Goal: Task Accomplishment & Management: Manage account settings

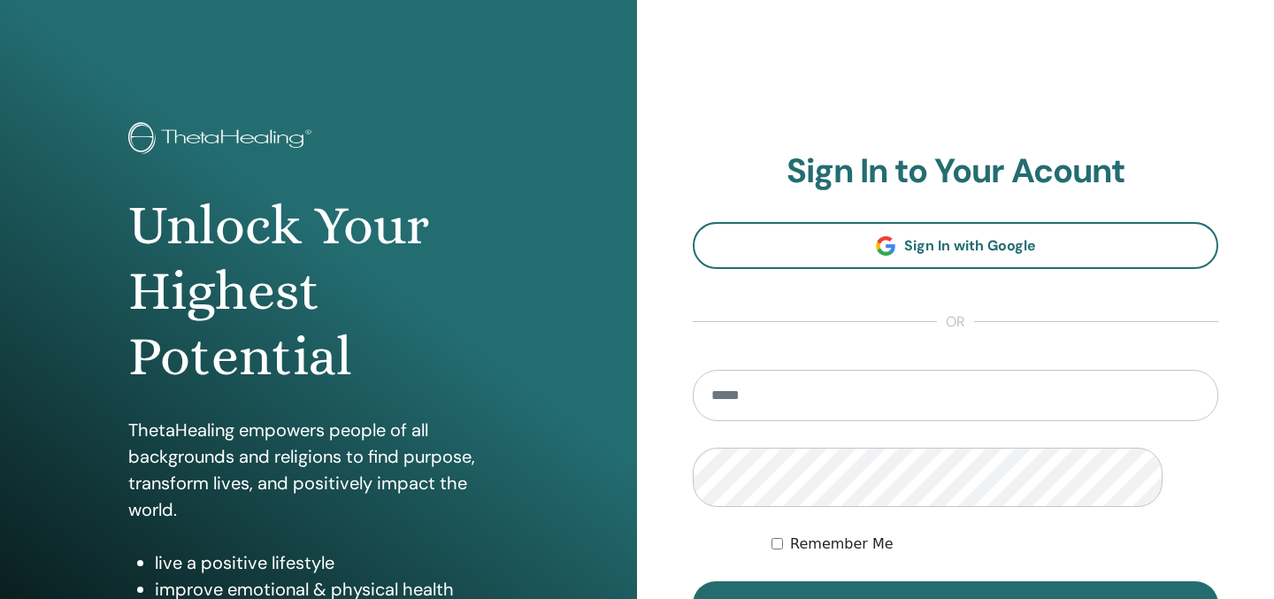
scroll to position [382, 0]
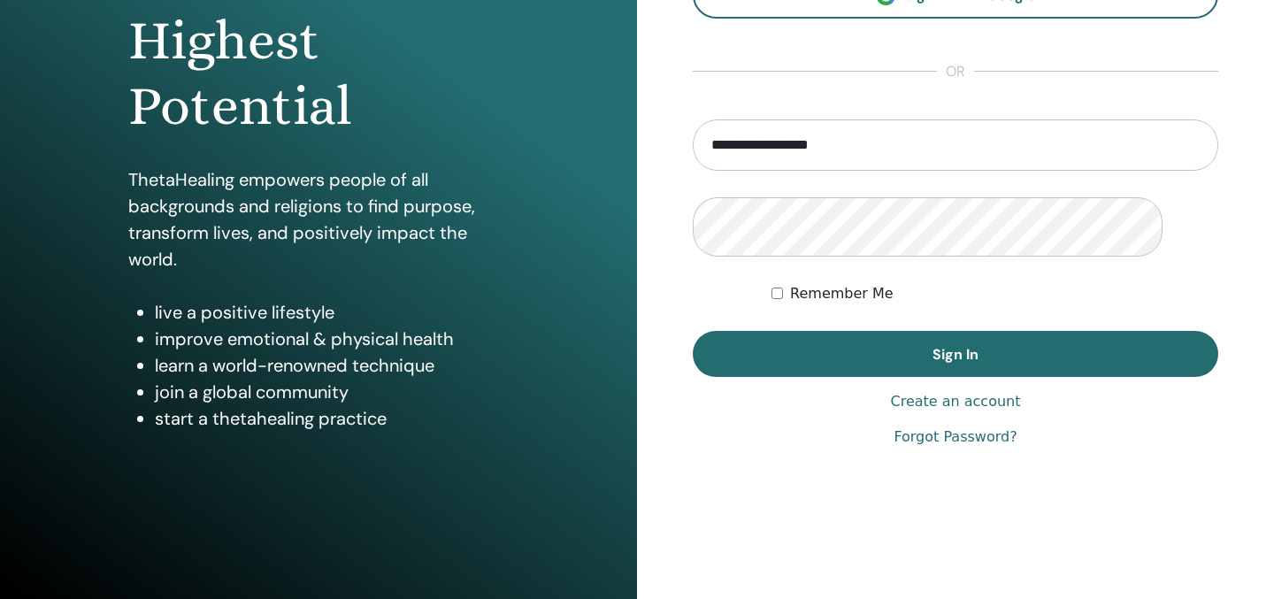
type input "**********"
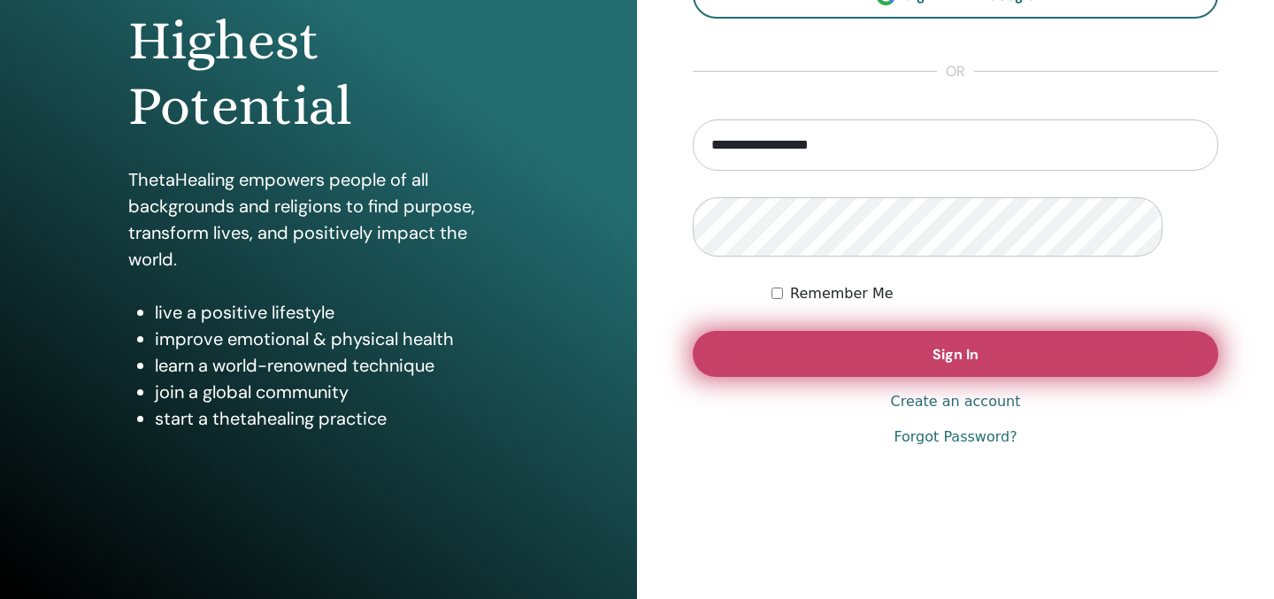
click at [813, 377] on button "Sign In" at bounding box center [955, 354] width 525 height 46
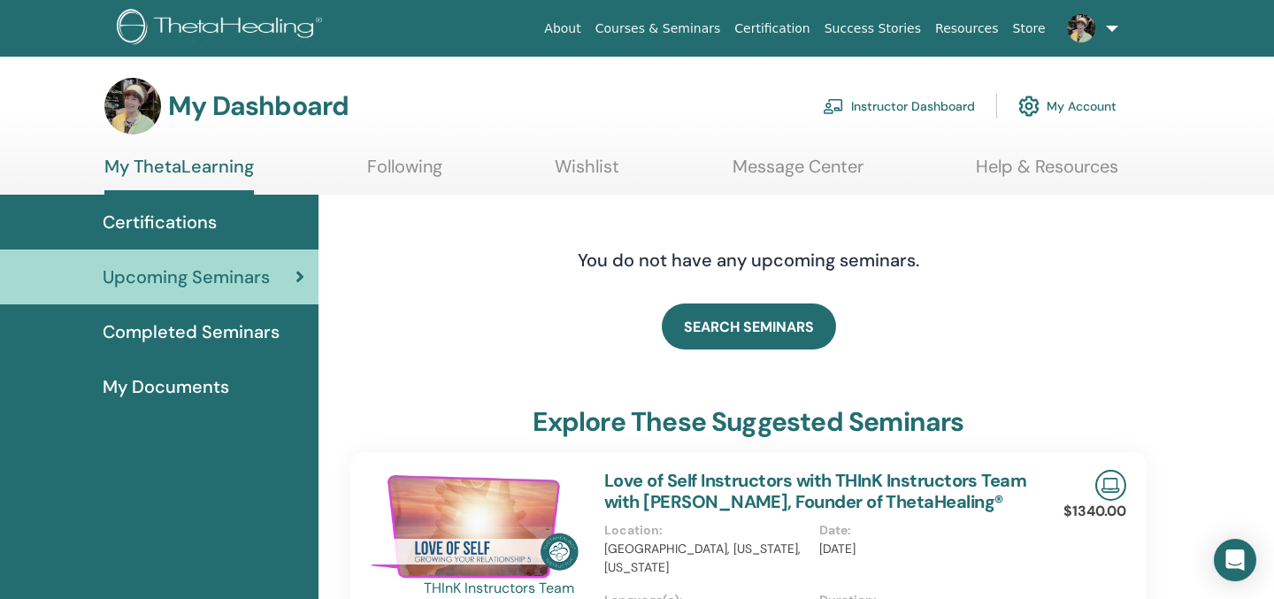
click at [878, 126] on link "Instructor Dashboard" at bounding box center [899, 106] width 152 height 39
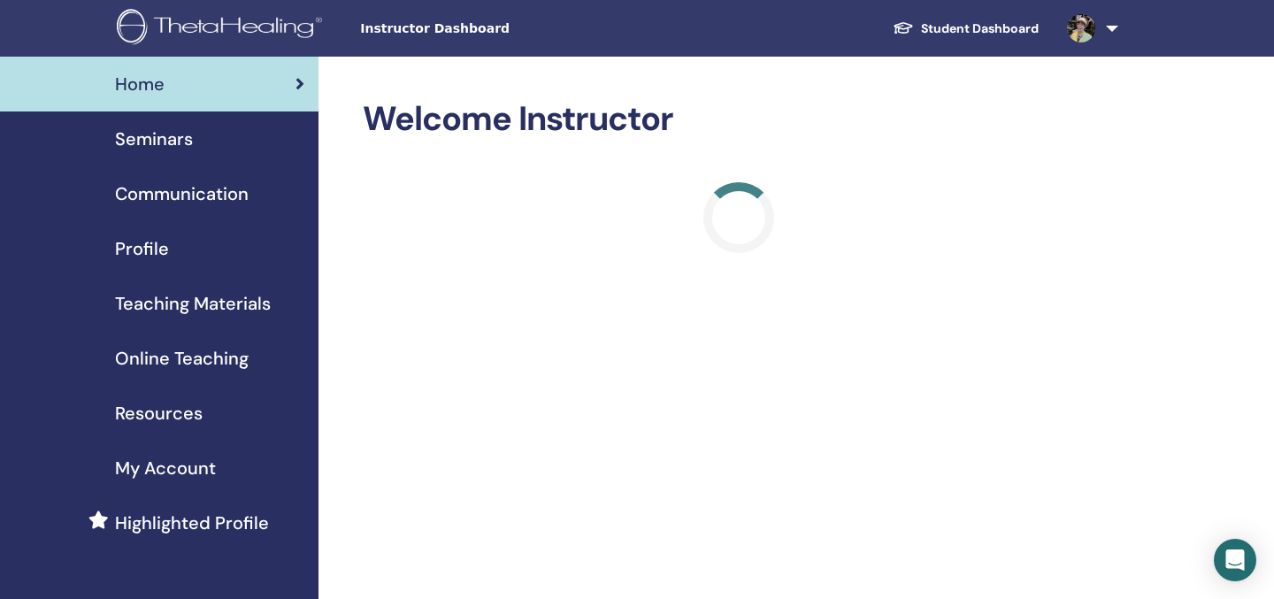
click at [232, 262] on div "Profile" at bounding box center [159, 248] width 290 height 27
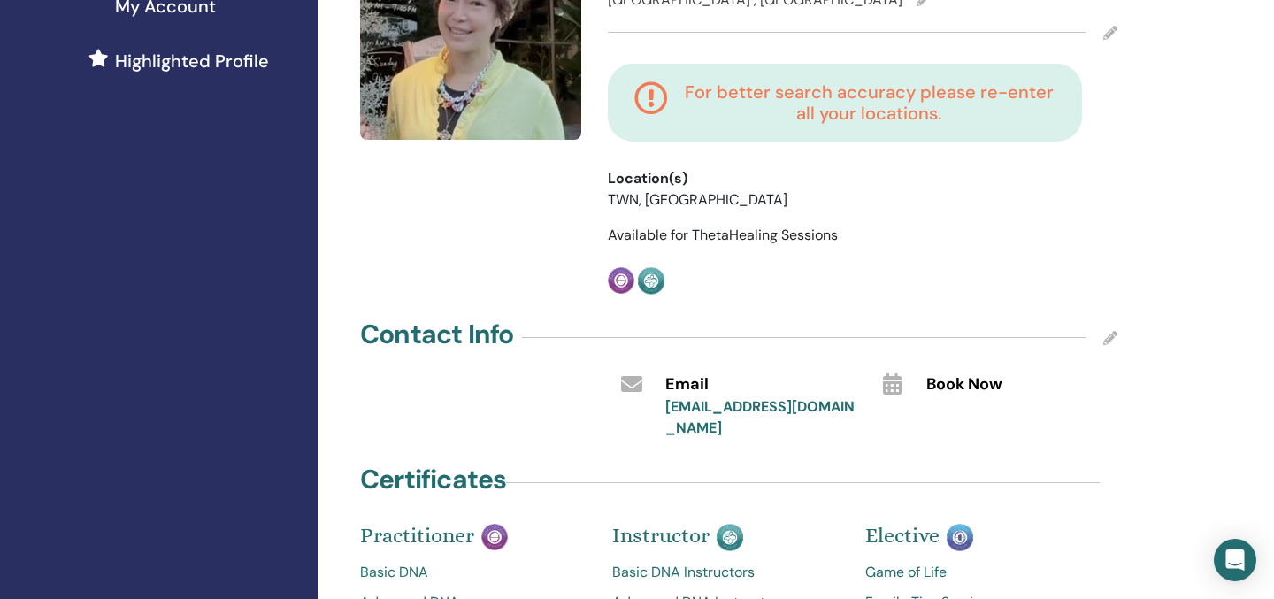
scroll to position [186, 0]
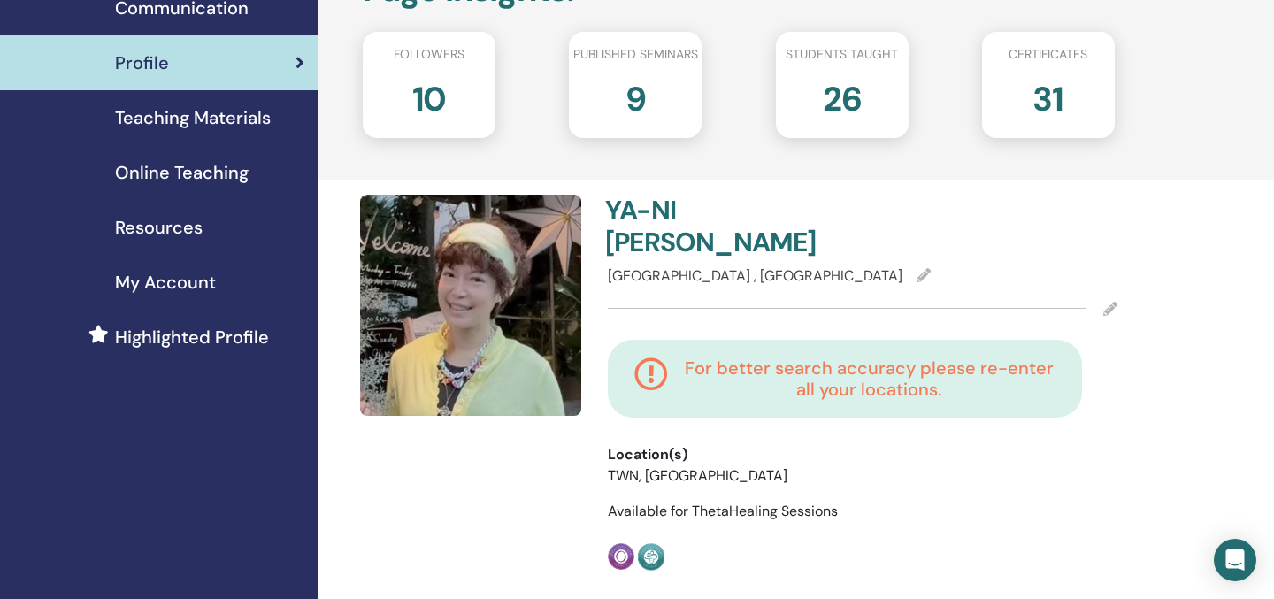
click at [222, 295] on div "My Account" at bounding box center [159, 282] width 290 height 27
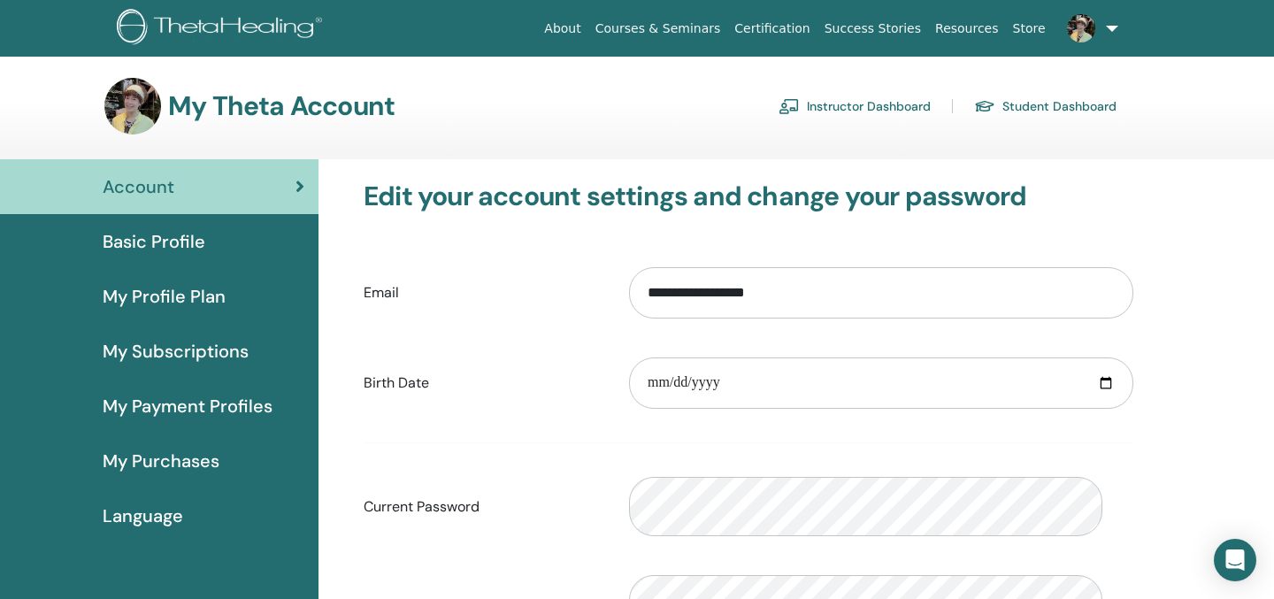
click at [207, 364] on span "My Subscriptions" at bounding box center [176, 351] width 146 height 27
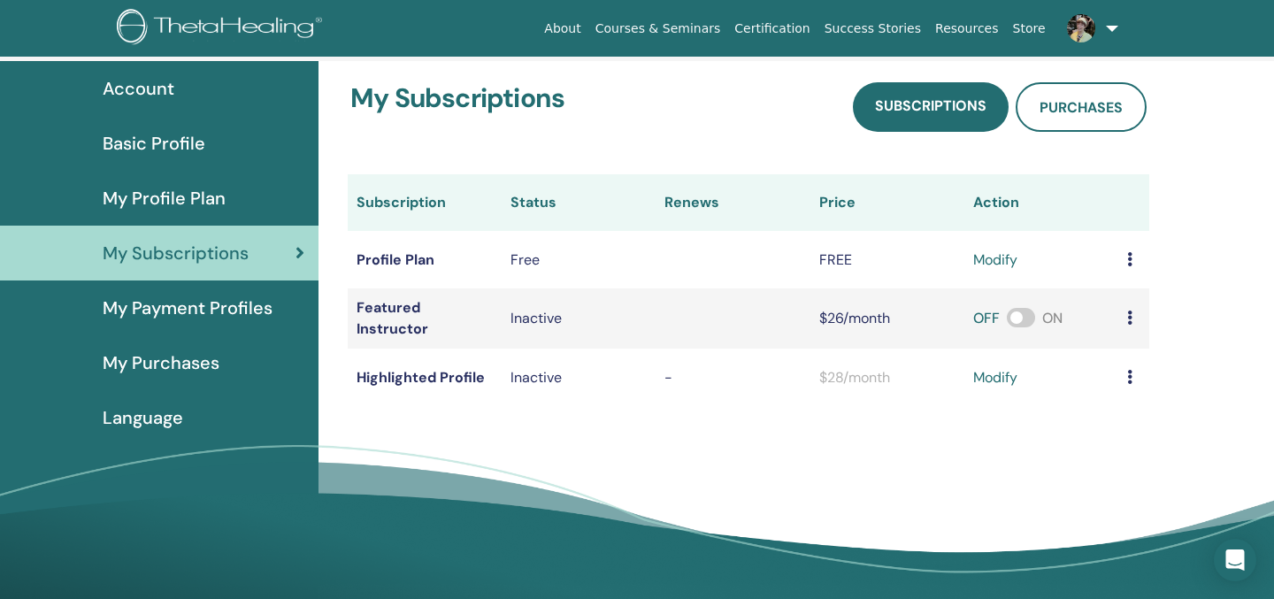
scroll to position [99, 0]
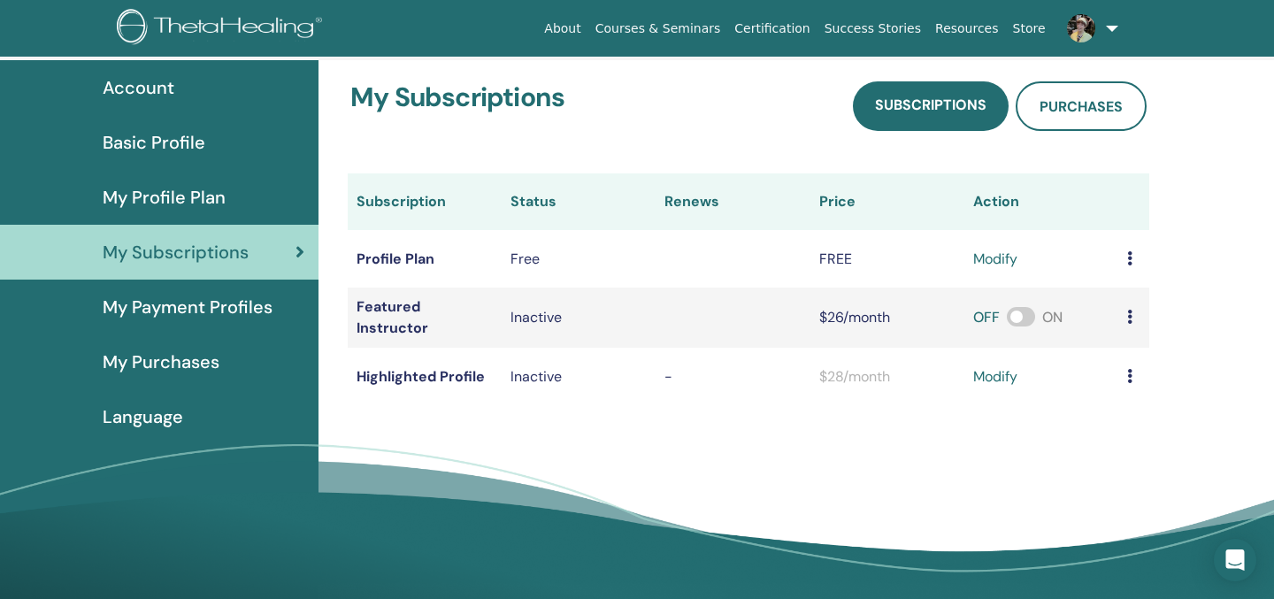
click at [206, 320] on span "My Payment Profiles" at bounding box center [188, 307] width 170 height 27
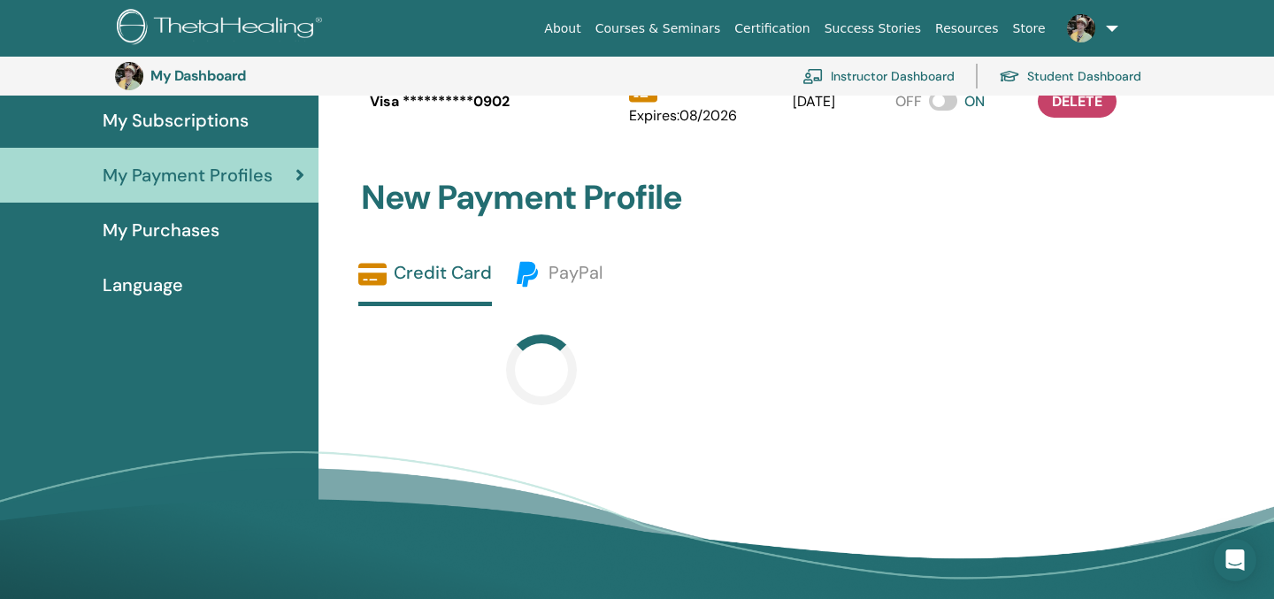
scroll to position [255, 0]
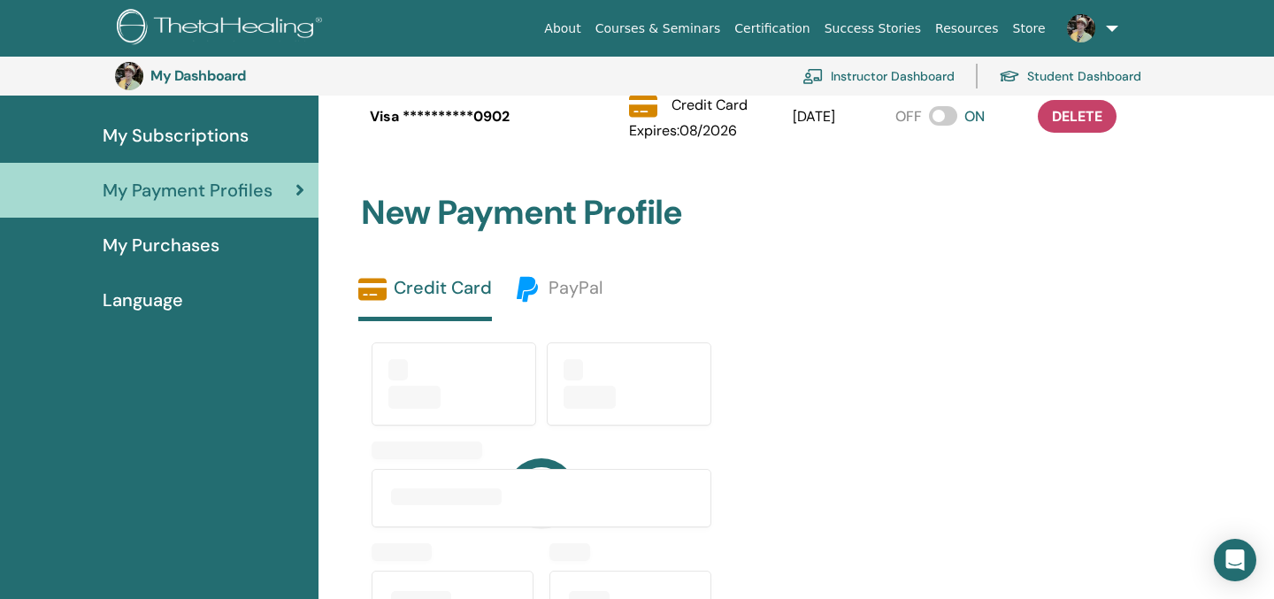
click at [219, 258] on span "My Purchases" at bounding box center [161, 245] width 117 height 27
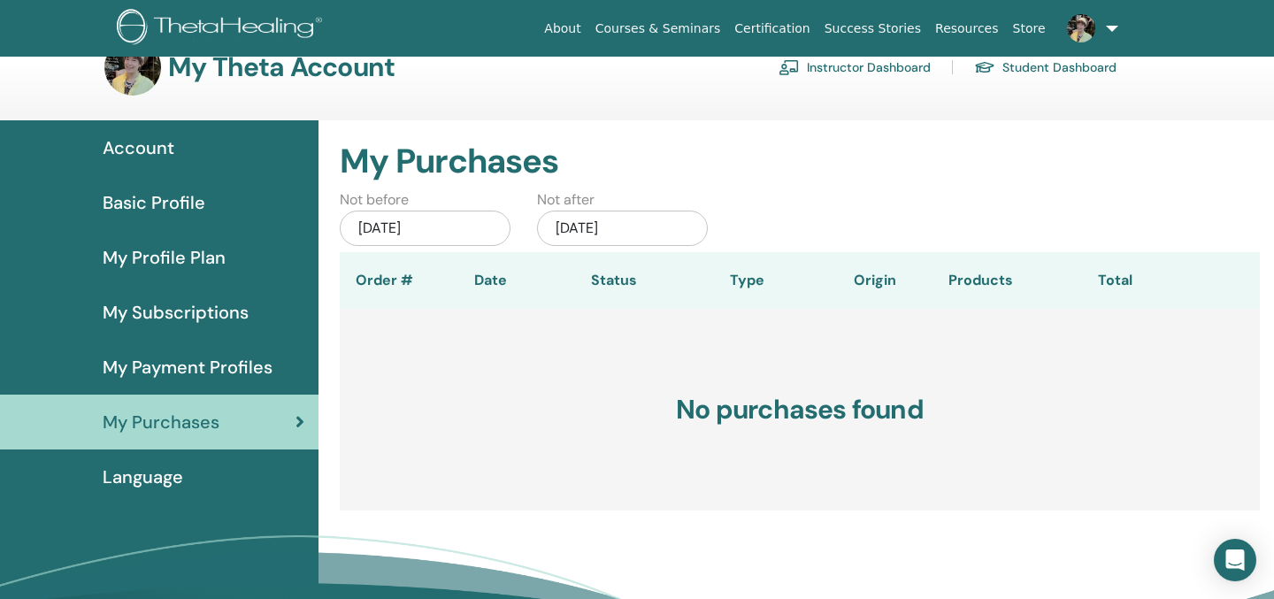
scroll to position [13, 0]
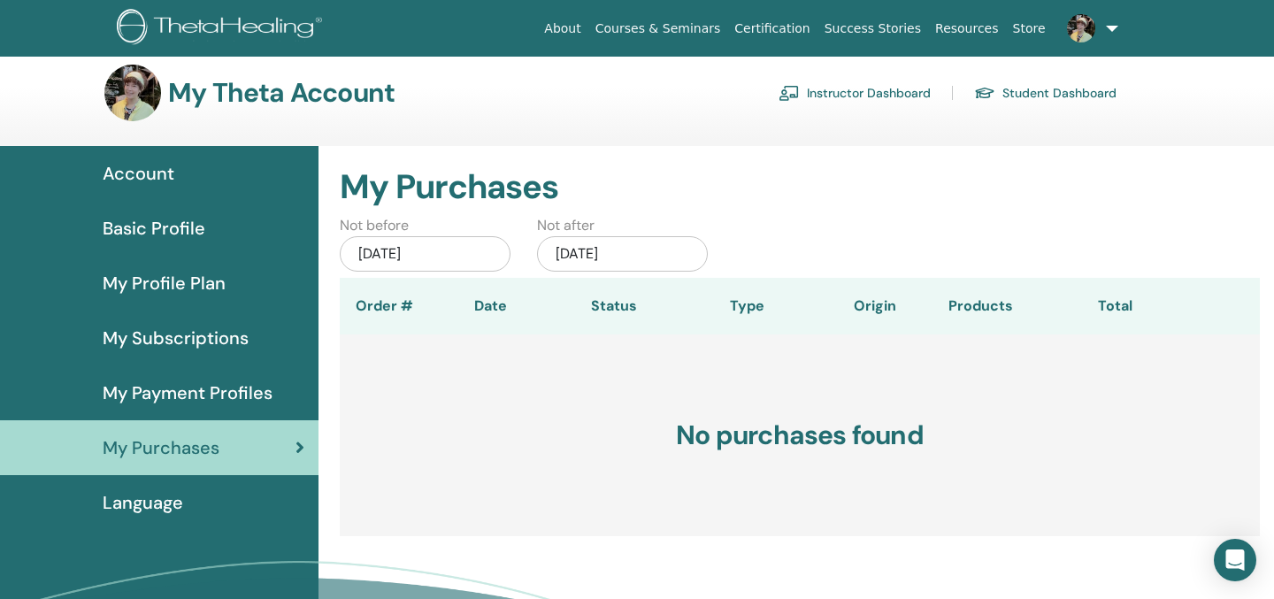
click at [211, 296] on span "My Profile Plan" at bounding box center [164, 283] width 123 height 27
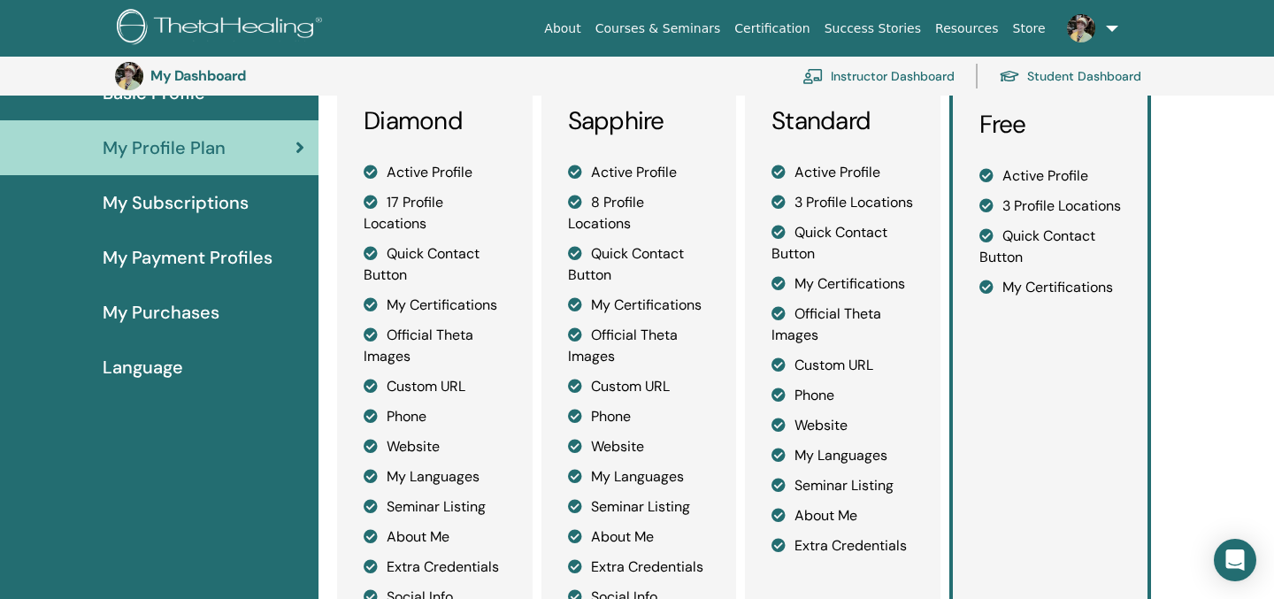
scroll to position [180, 0]
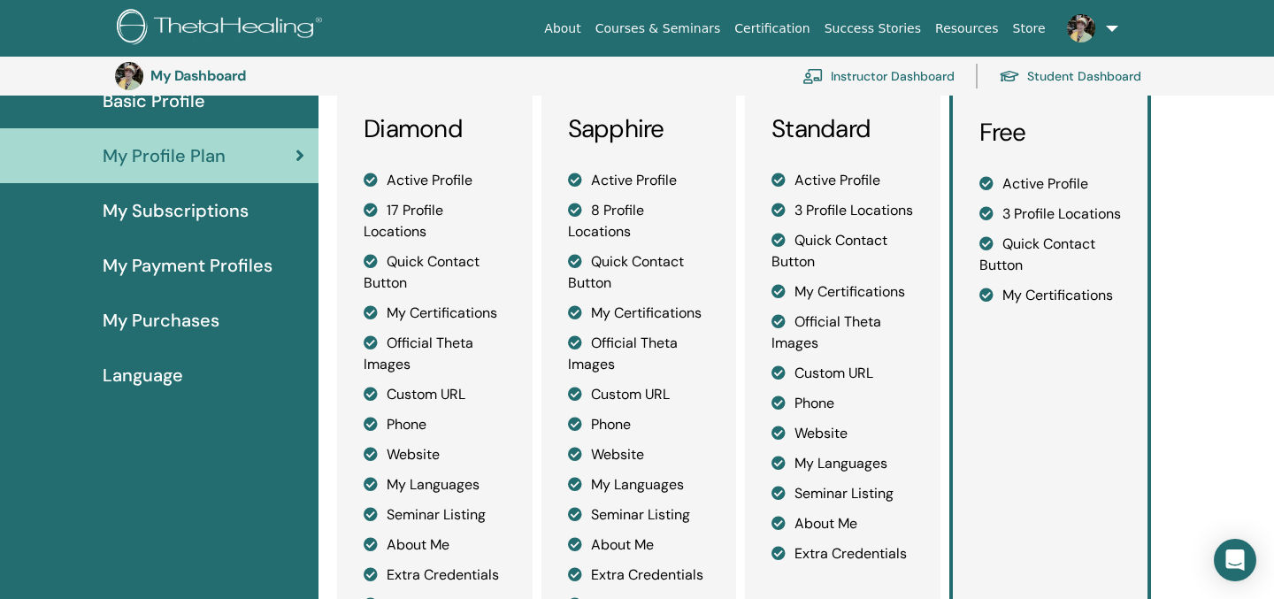
click at [205, 224] on span "My Subscriptions" at bounding box center [176, 210] width 146 height 27
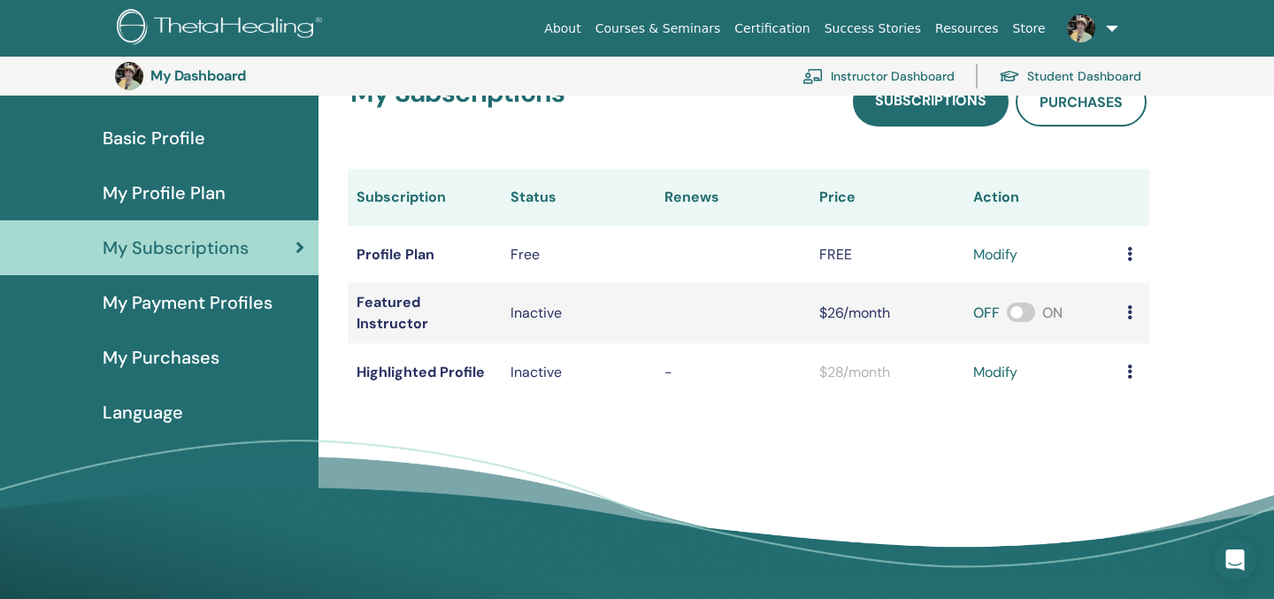
scroll to position [130, 0]
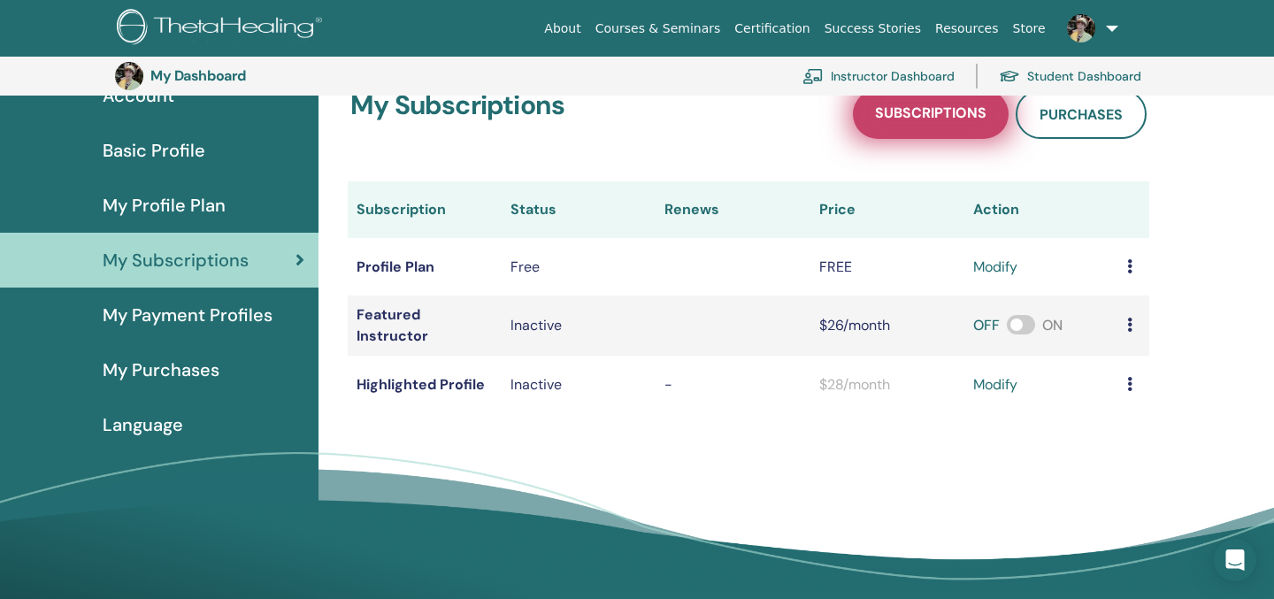
click at [875, 126] on span "Subscriptions" at bounding box center [930, 114] width 111 height 22
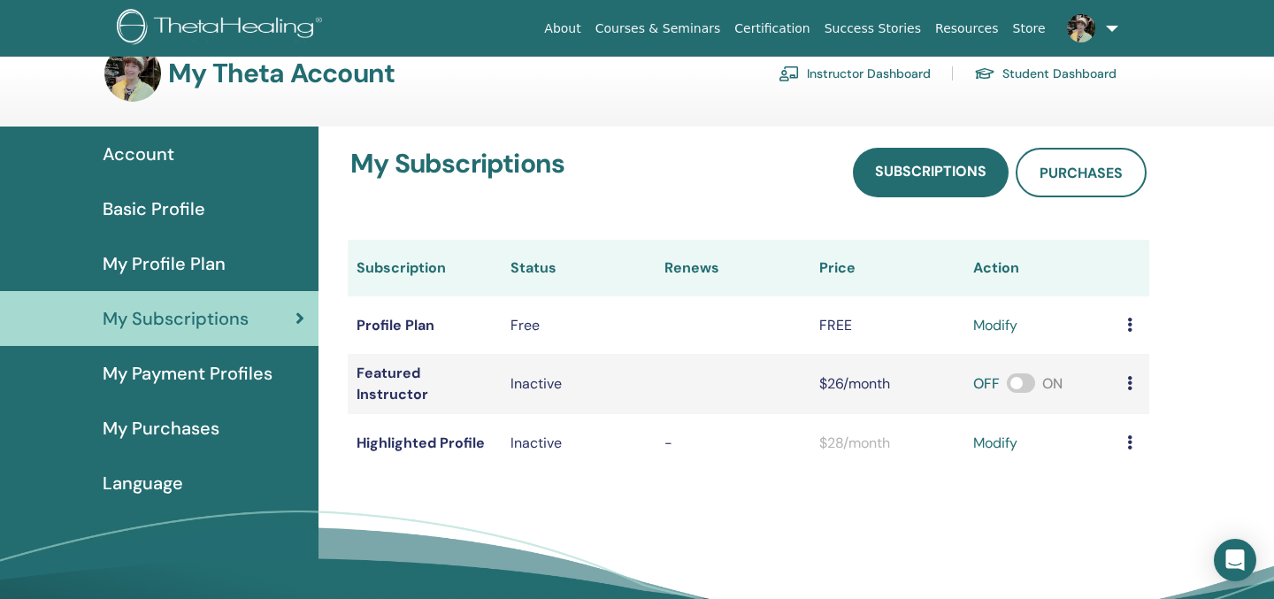
scroll to position [27, 0]
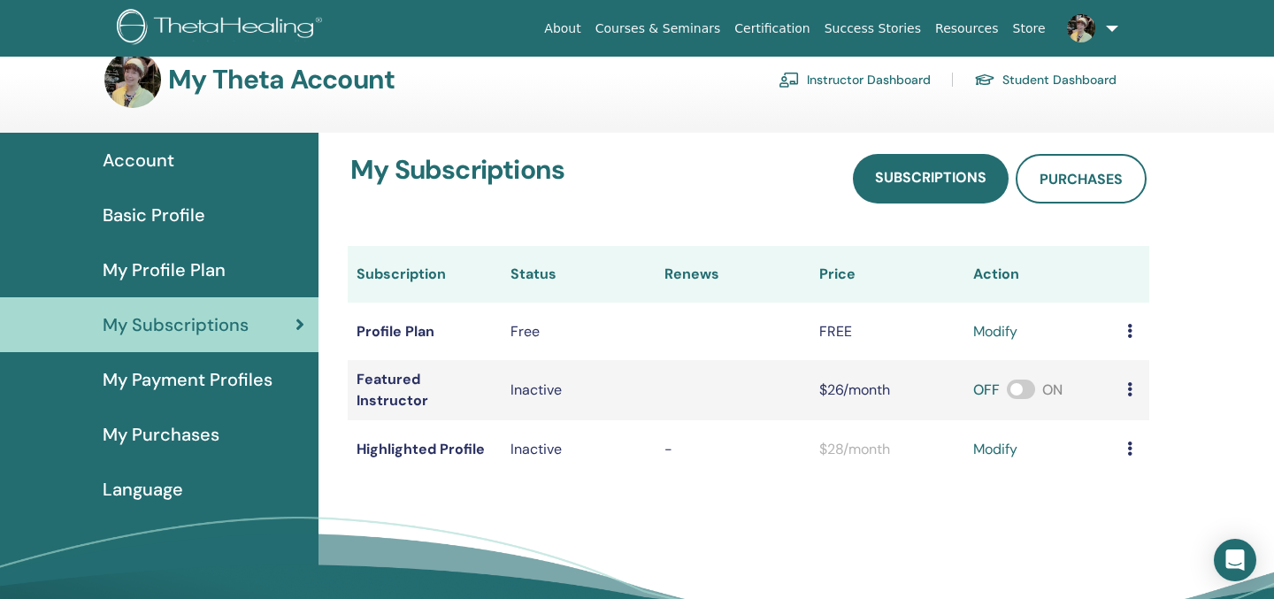
click at [252, 173] on div "Account" at bounding box center [159, 160] width 290 height 27
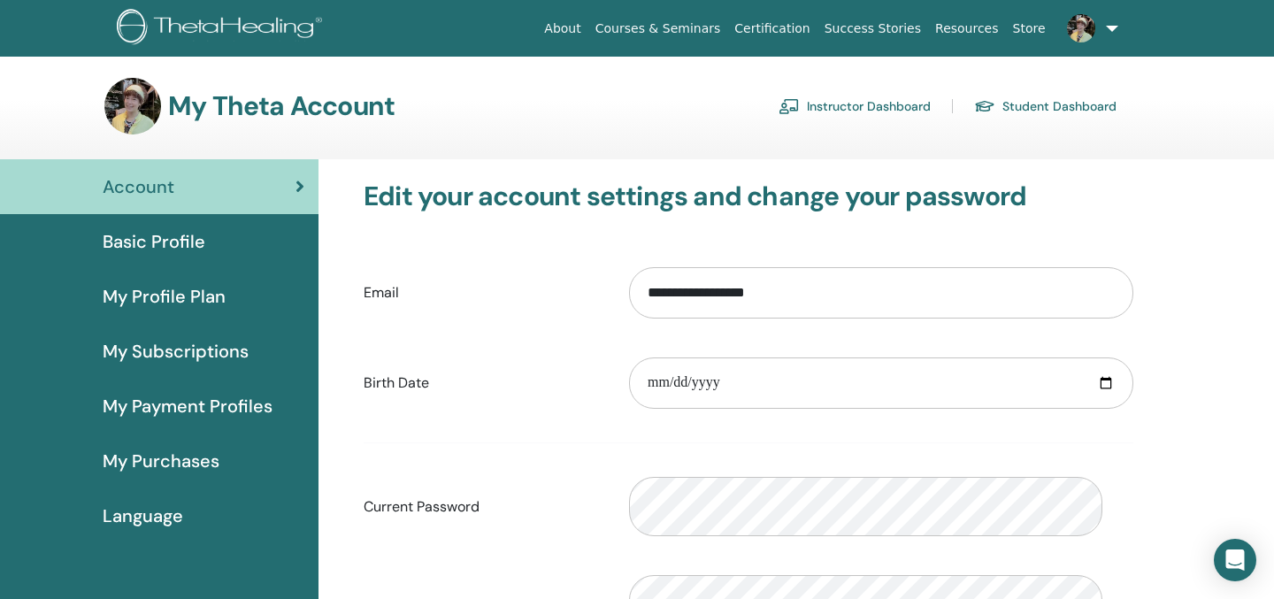
click at [203, 255] on span "Basic Profile" at bounding box center [154, 241] width 103 height 27
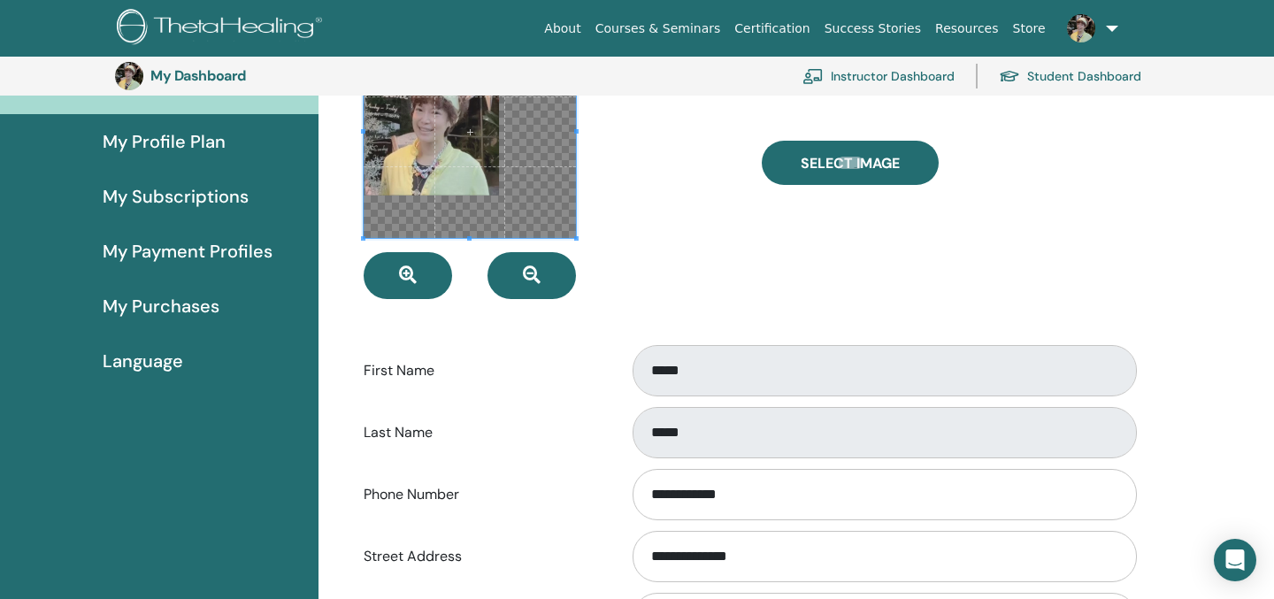
scroll to position [192, 0]
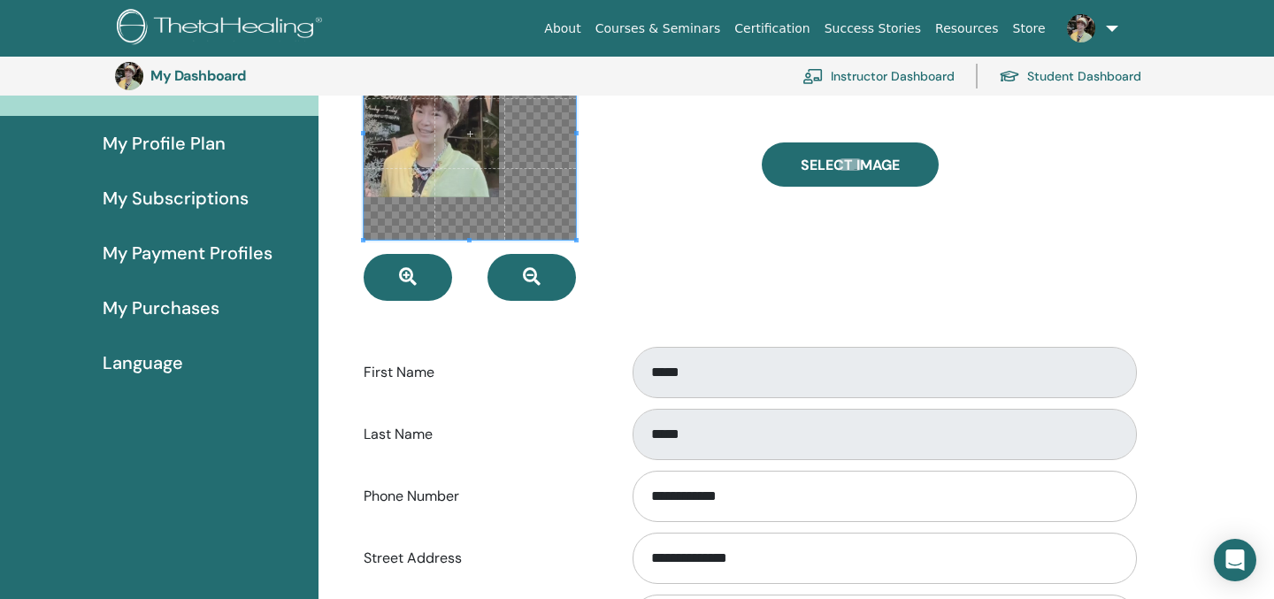
click at [198, 157] on span "My Profile Plan" at bounding box center [164, 143] width 123 height 27
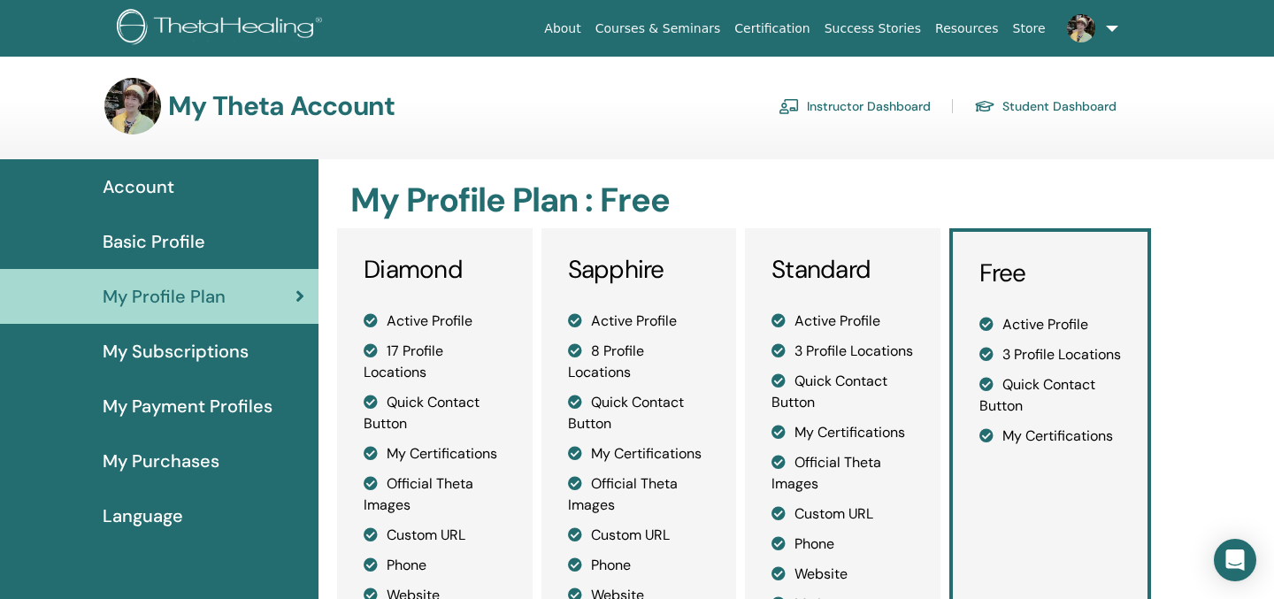
click at [241, 364] on span "My Subscriptions" at bounding box center [176, 351] width 146 height 27
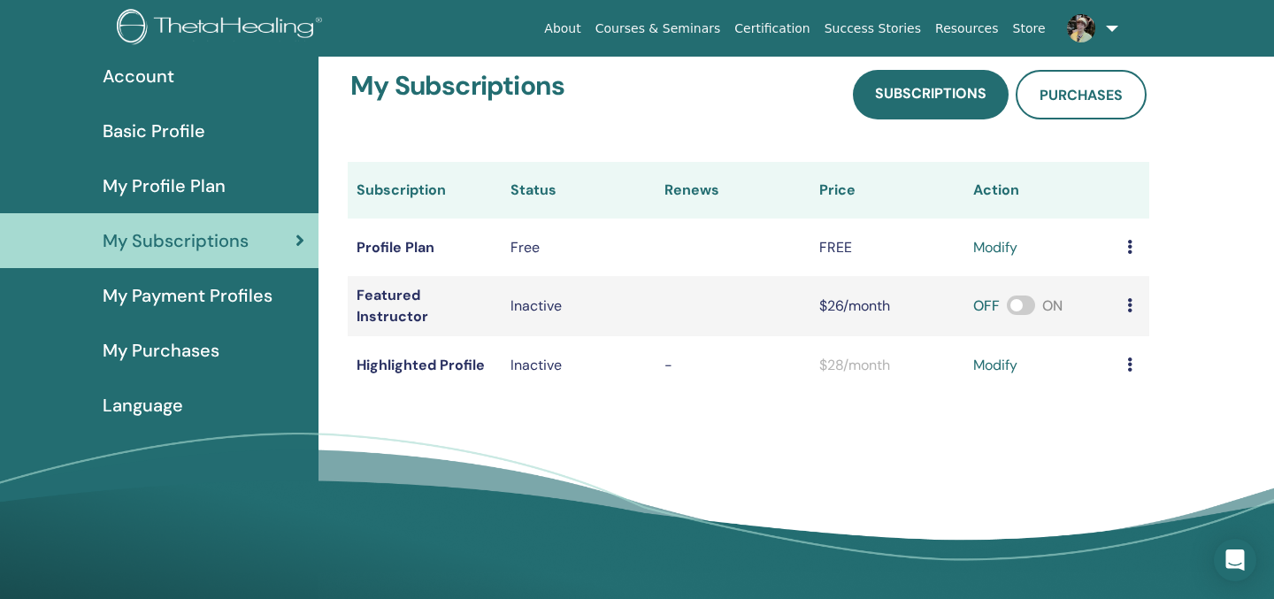
scroll to position [111, 0]
click at [194, 308] on span "My Payment Profiles" at bounding box center [188, 294] width 170 height 27
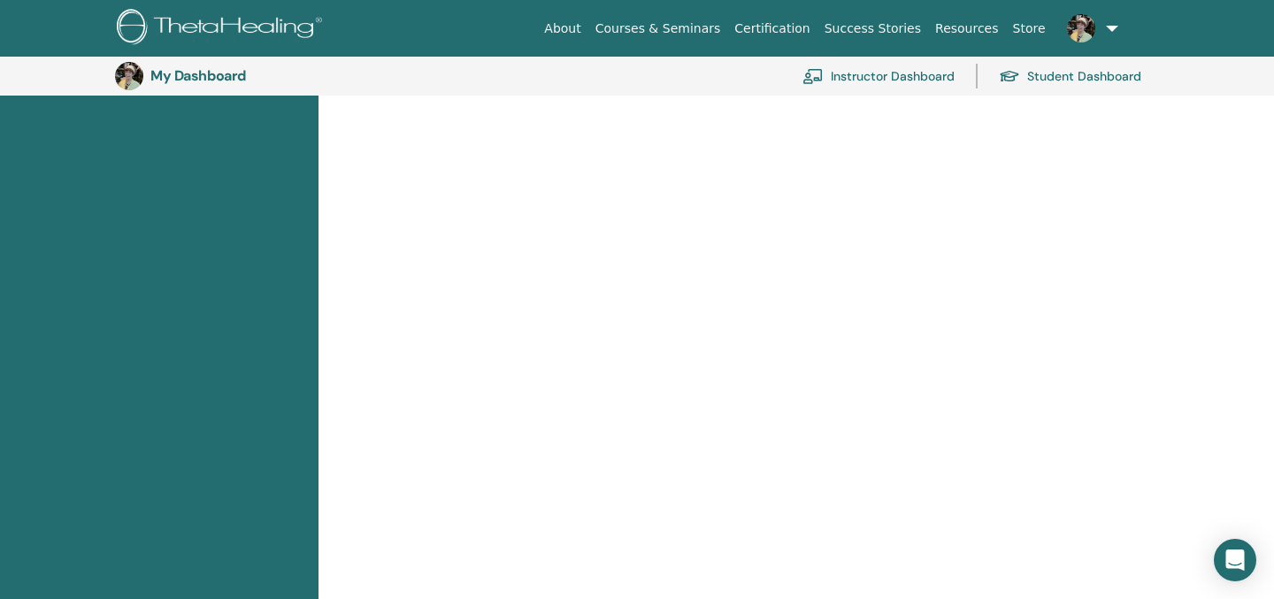
scroll to position [299, 0]
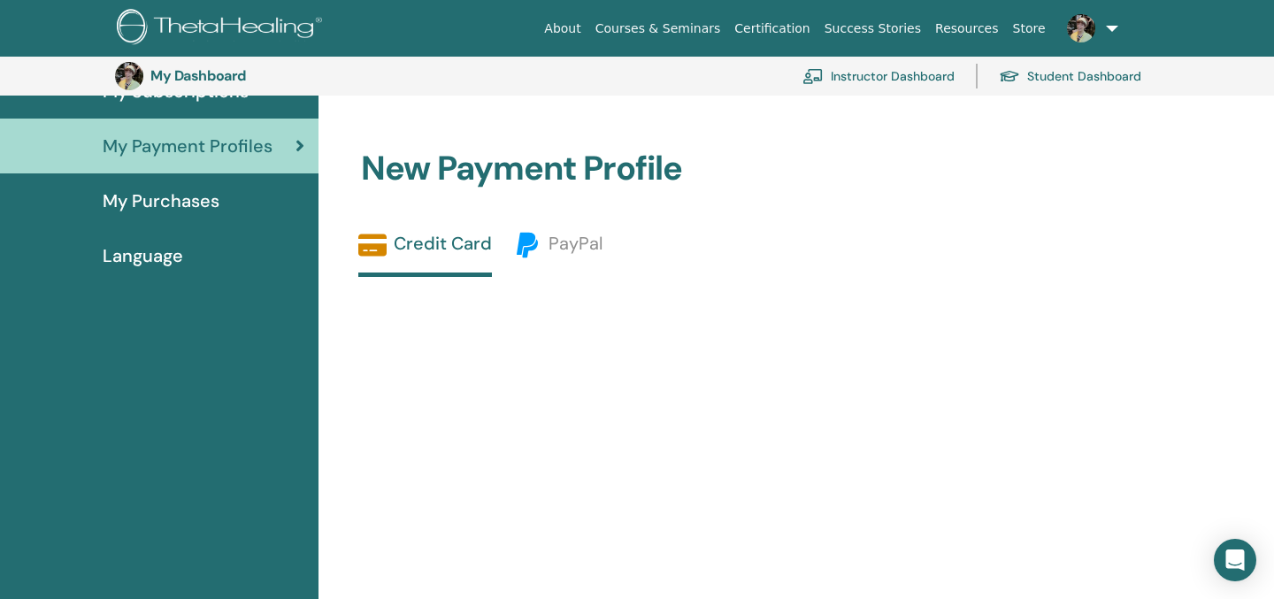
click at [208, 214] on span "My Purchases" at bounding box center [161, 201] width 117 height 27
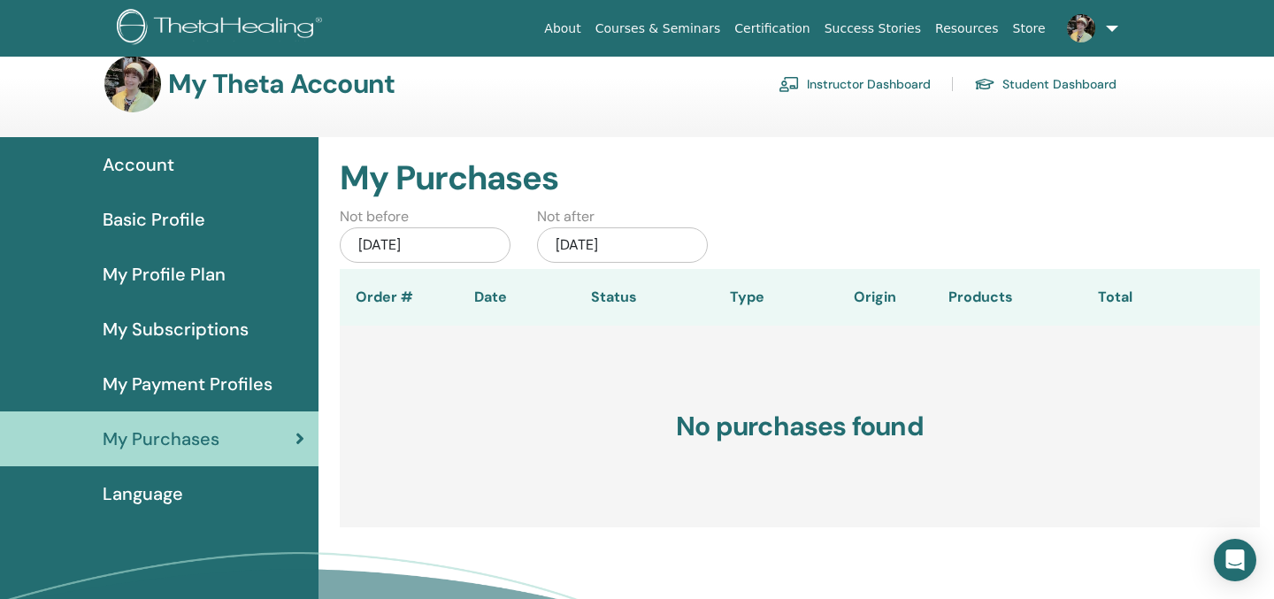
scroll to position [26, 0]
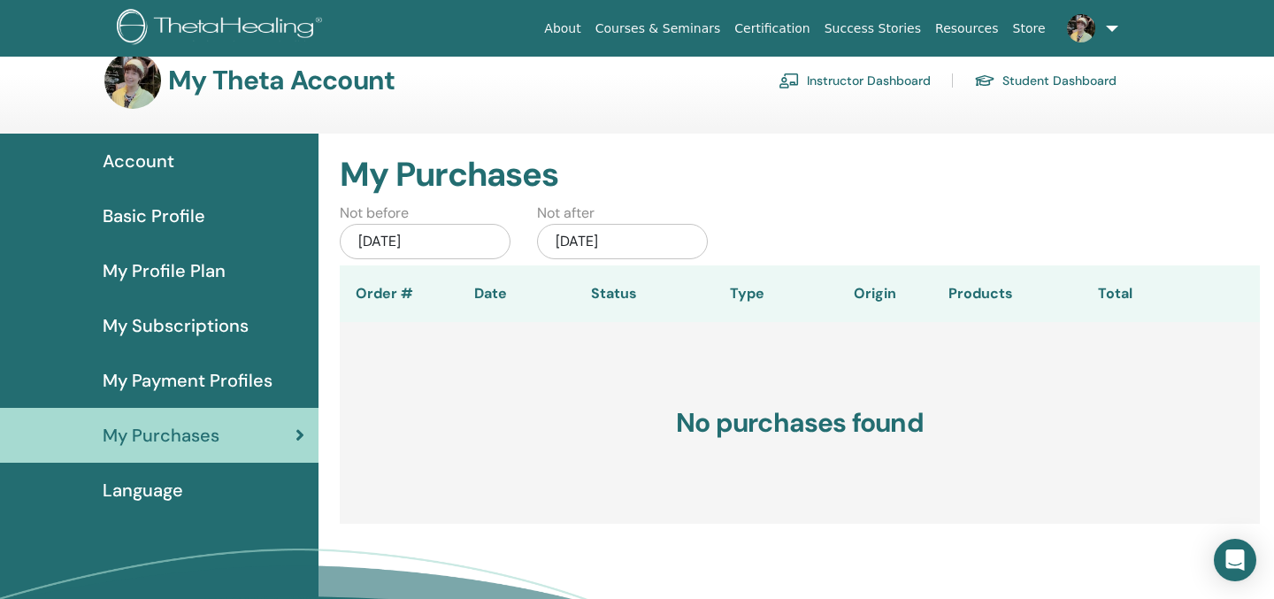
click at [464, 322] on th "Date" at bounding box center [490, 293] width 124 height 57
click at [149, 229] on span "Basic Profile" at bounding box center [154, 216] width 103 height 27
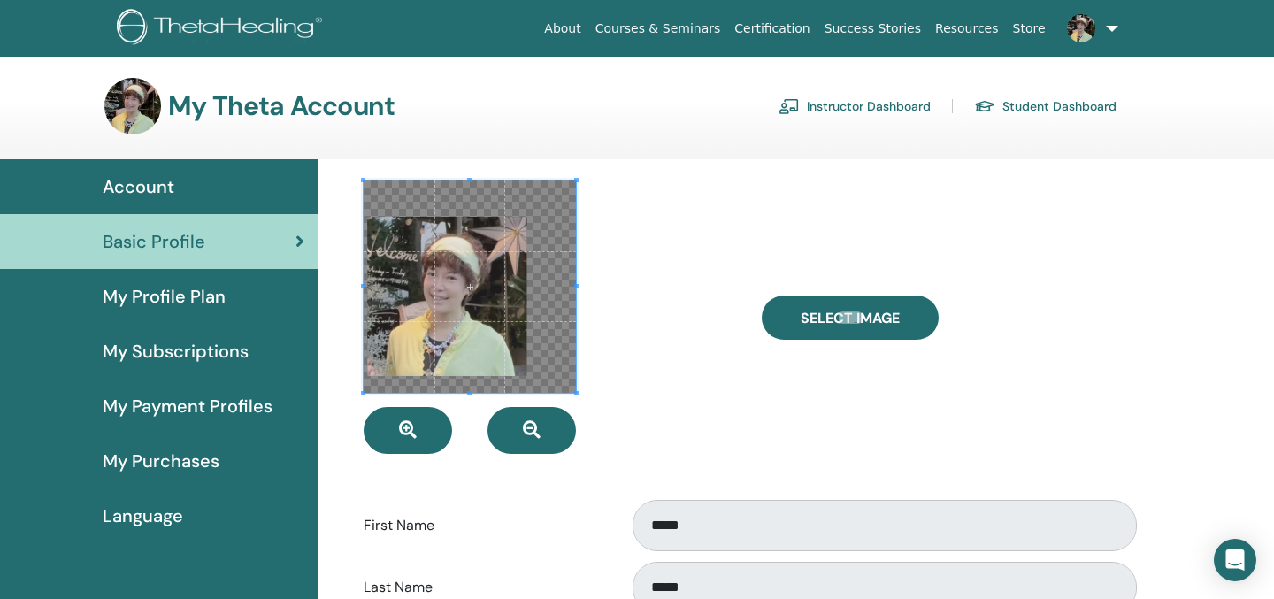
click at [198, 310] on span "My Profile Plan" at bounding box center [164, 296] width 123 height 27
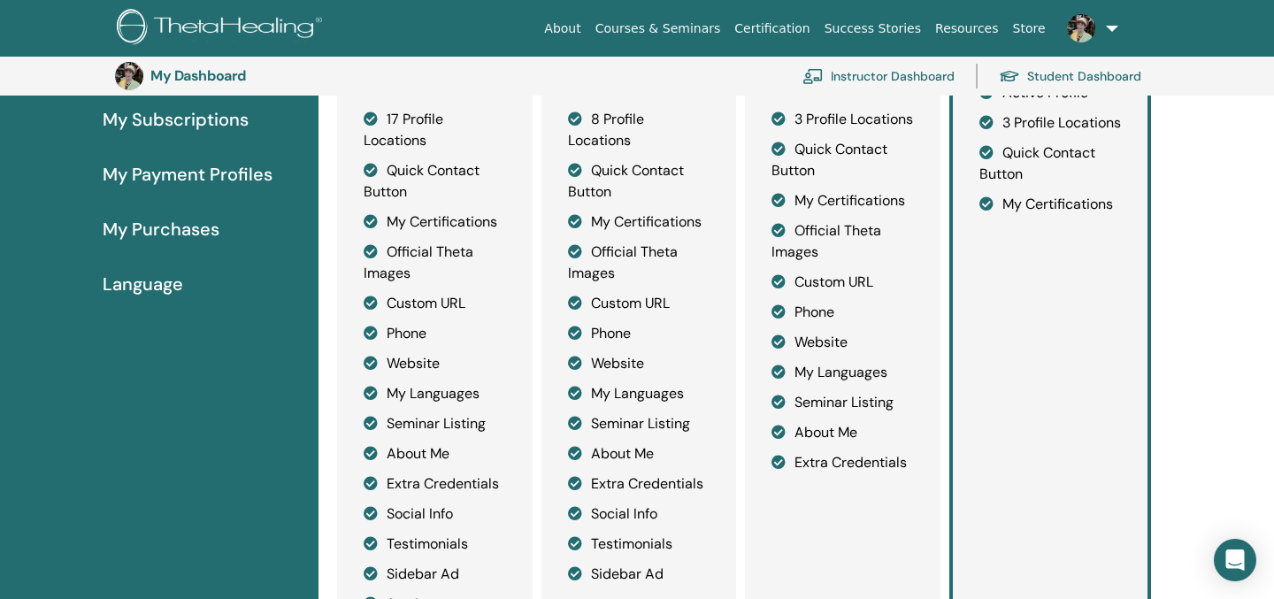
scroll to position [270, 0]
click at [623, 152] on li "8 Profile Locations" at bounding box center [639, 131] width 142 height 42
click at [211, 134] on span "My Subscriptions" at bounding box center [176, 120] width 146 height 27
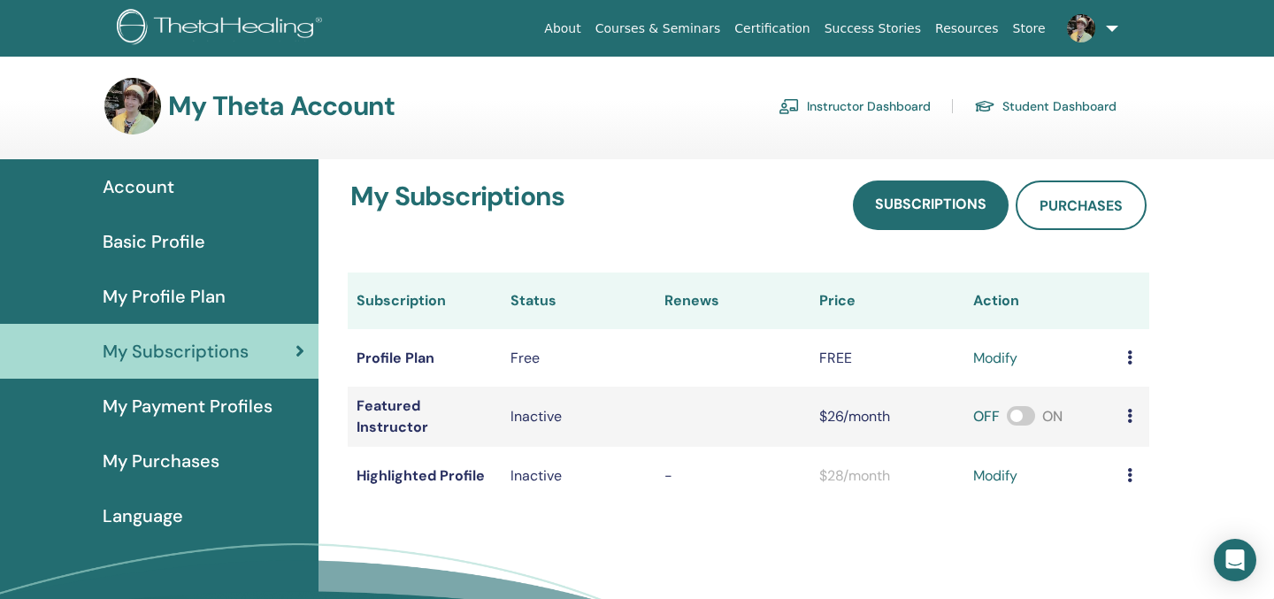
click at [1033, 425] on span at bounding box center [1021, 415] width 28 height 19
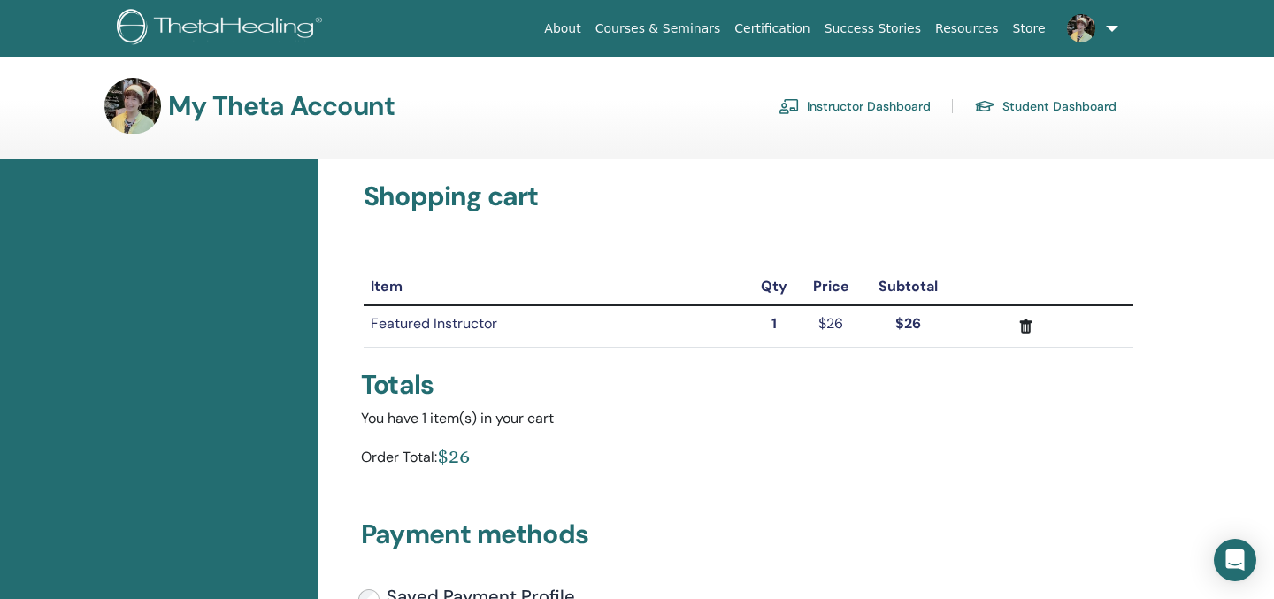
click at [798, 360] on div "Item Qty Price Subtotal Featured Instructor 1 $26 $26" at bounding box center [748, 308] width 796 height 107
click at [1024, 333] on icon "submit" at bounding box center [1026, 326] width 12 height 14
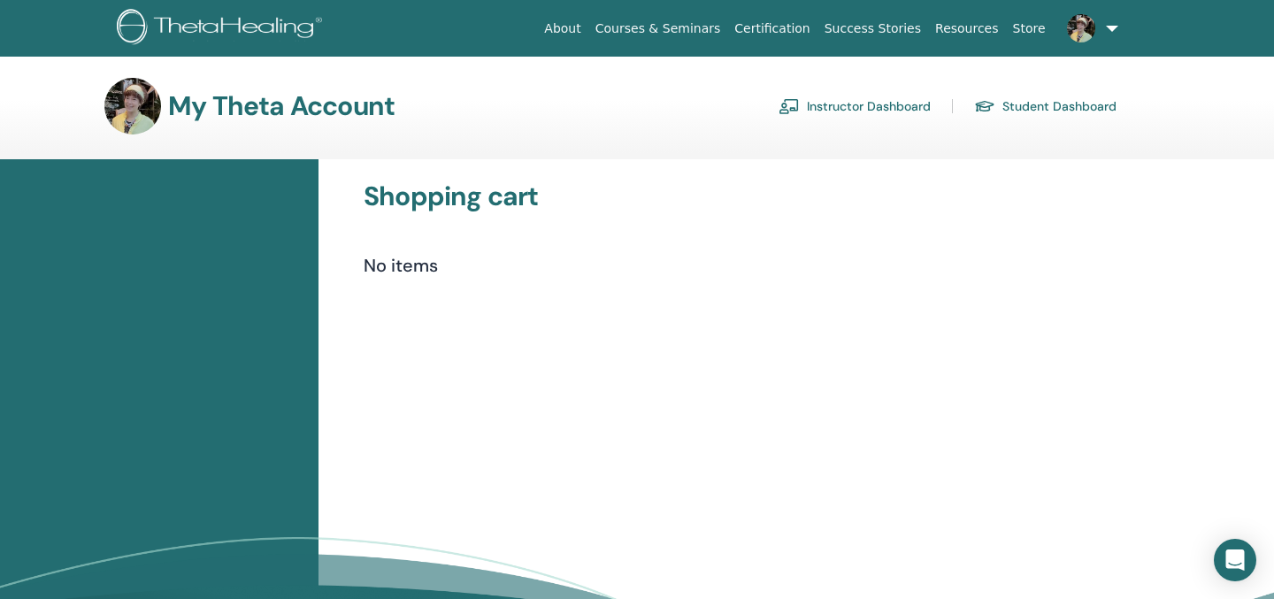
click at [395, 122] on h3 "My Theta Account" at bounding box center [281, 106] width 226 height 32
click at [256, 122] on h3 "My Theta Account" at bounding box center [281, 106] width 226 height 32
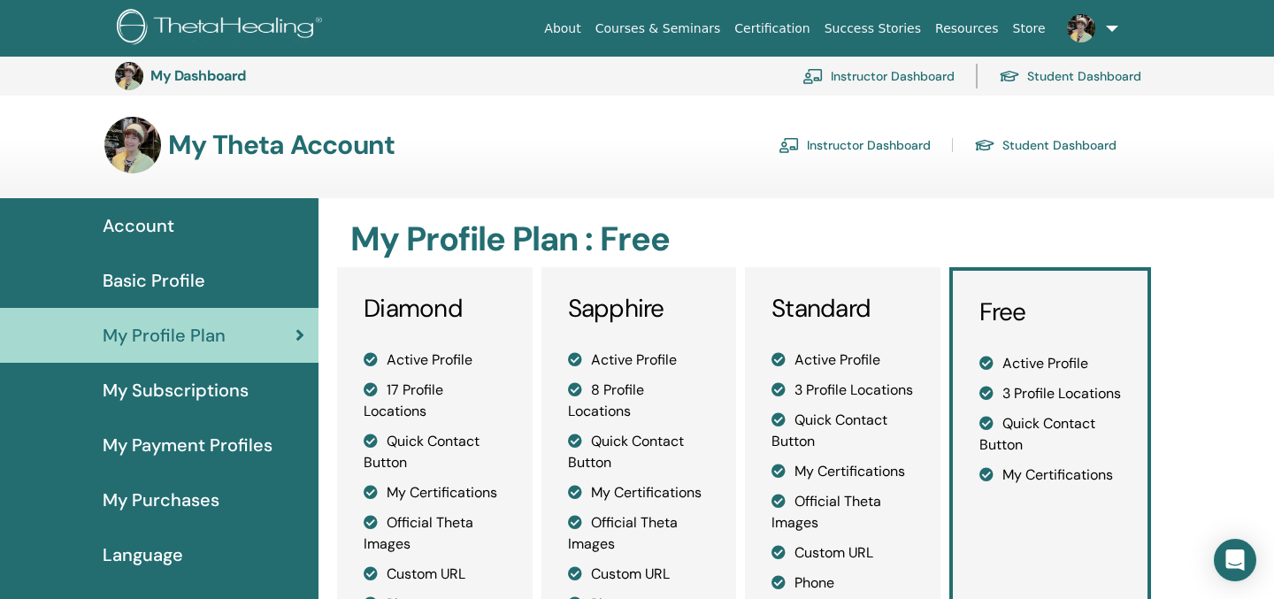
scroll to position [270, 0]
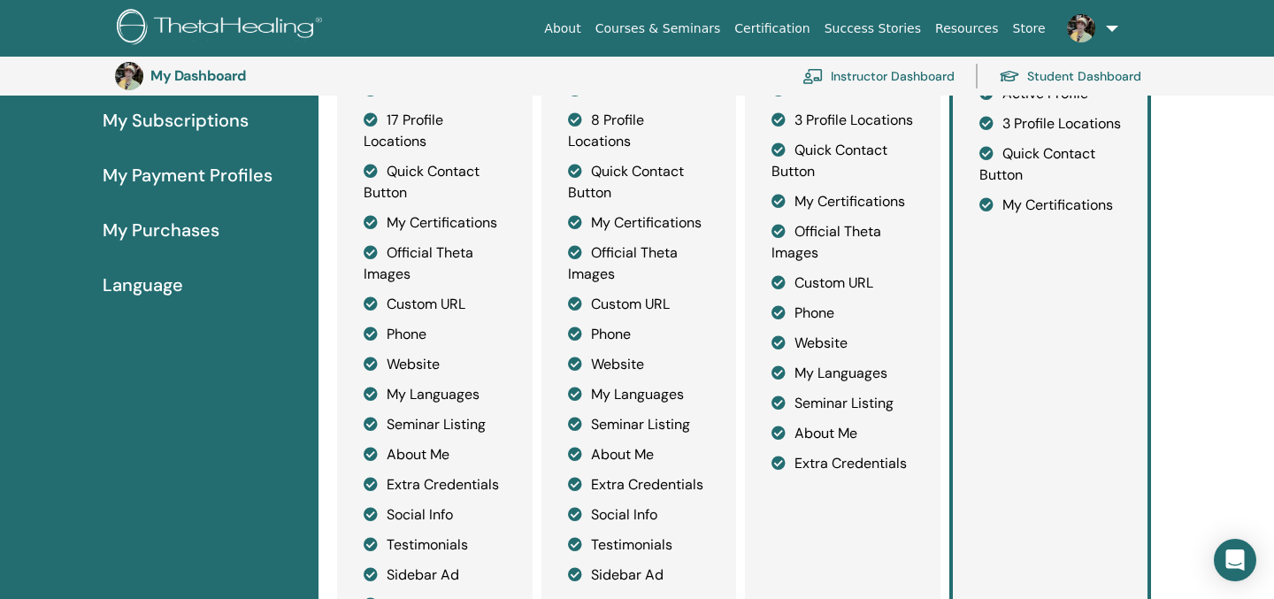
click at [211, 188] on span "My Payment Profiles" at bounding box center [188, 175] width 170 height 27
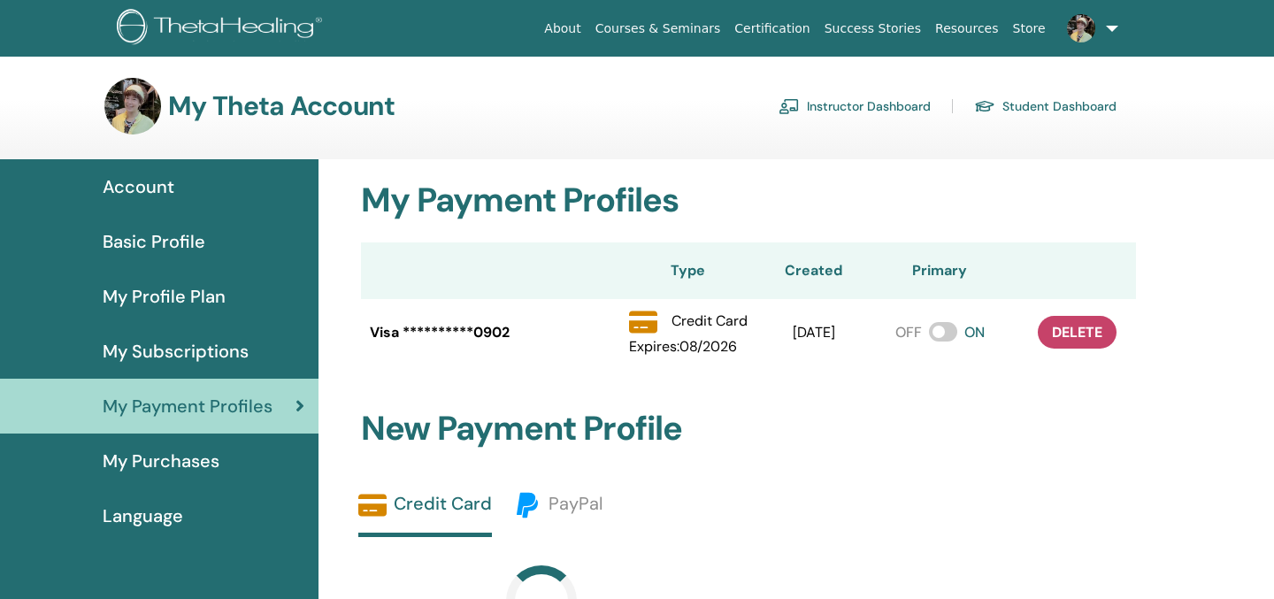
scroll to position [89, 0]
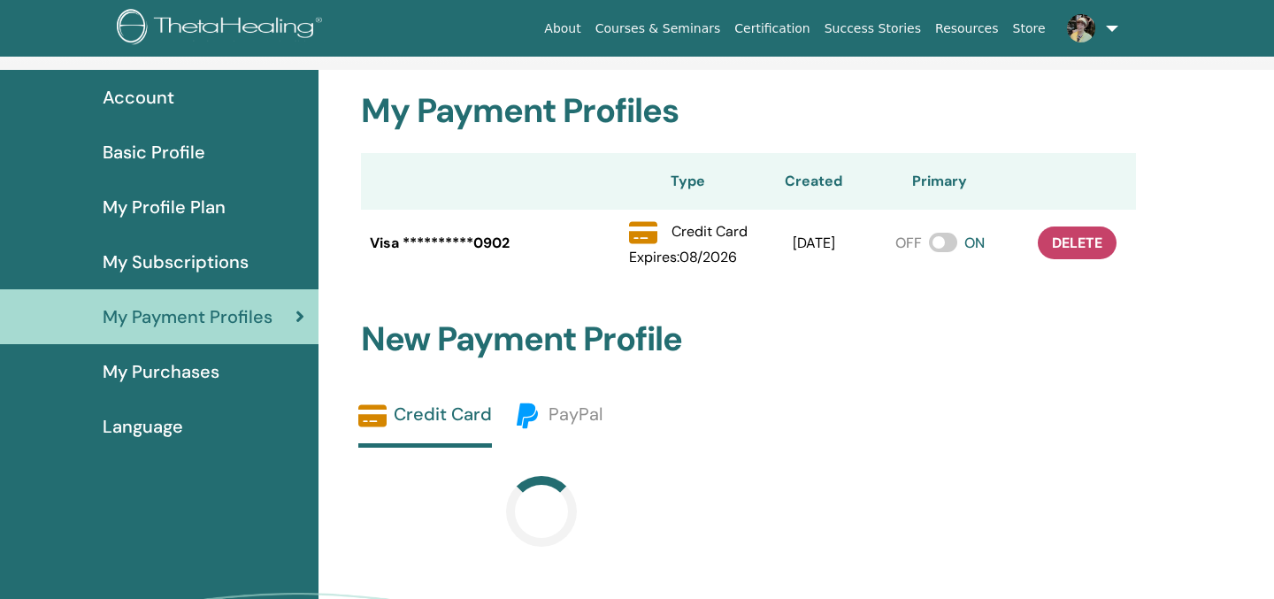
click at [237, 275] on span "My Subscriptions" at bounding box center [176, 262] width 146 height 27
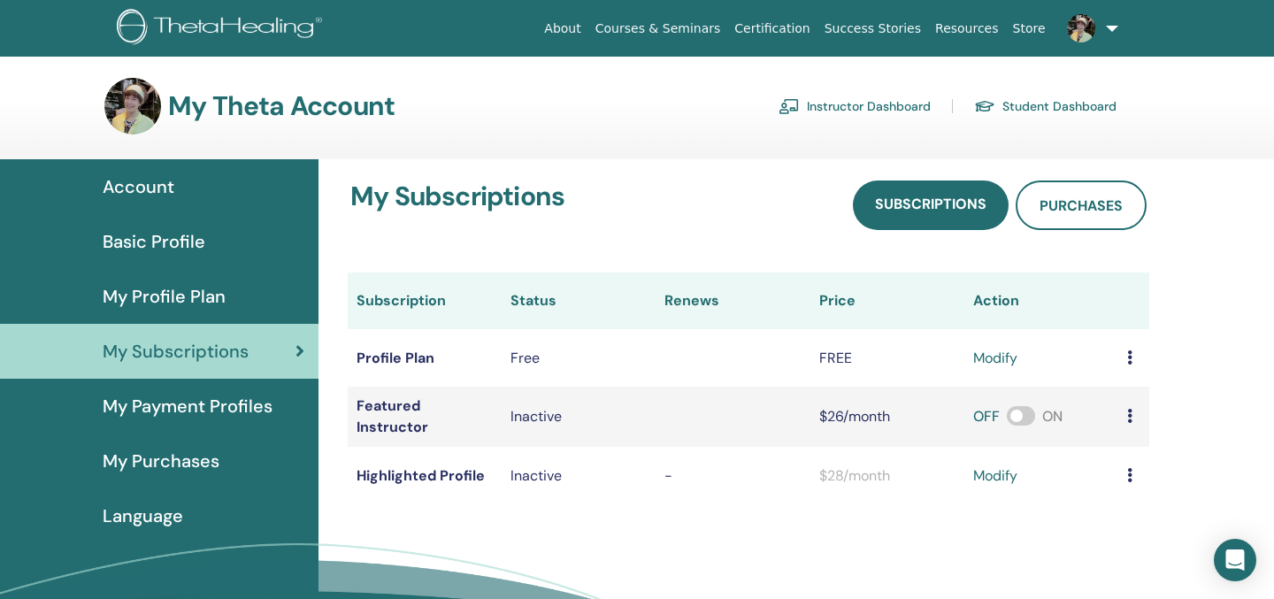
click at [195, 419] on span "My Payment Profiles" at bounding box center [188, 406] width 170 height 27
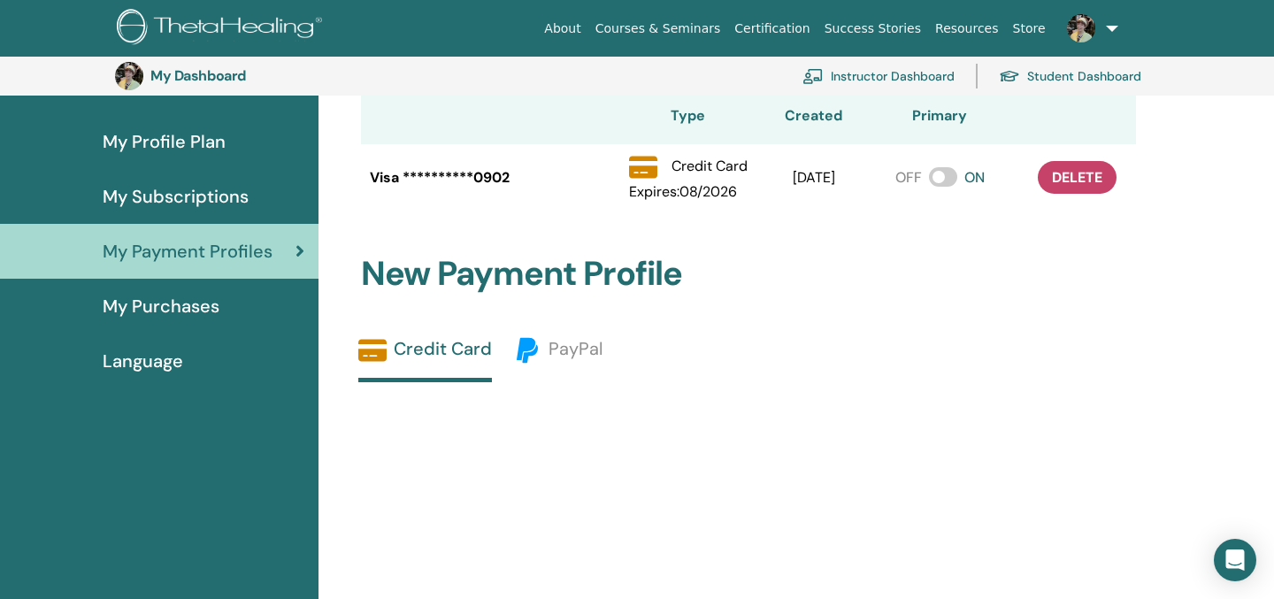
scroll to position [190, 0]
